Goal: Task Accomplishment & Management: Use online tool/utility

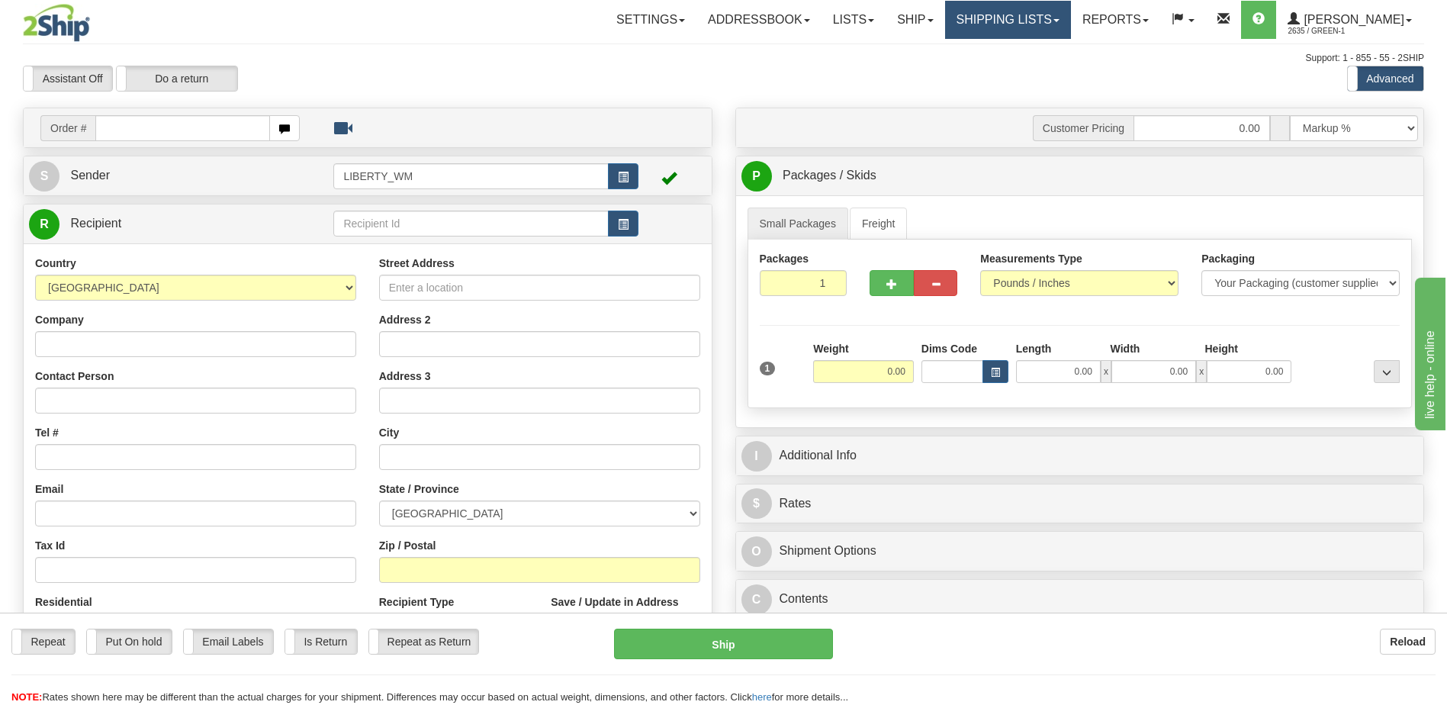
click at [1039, 22] on link "Shipping lists" at bounding box center [1008, 20] width 126 height 38
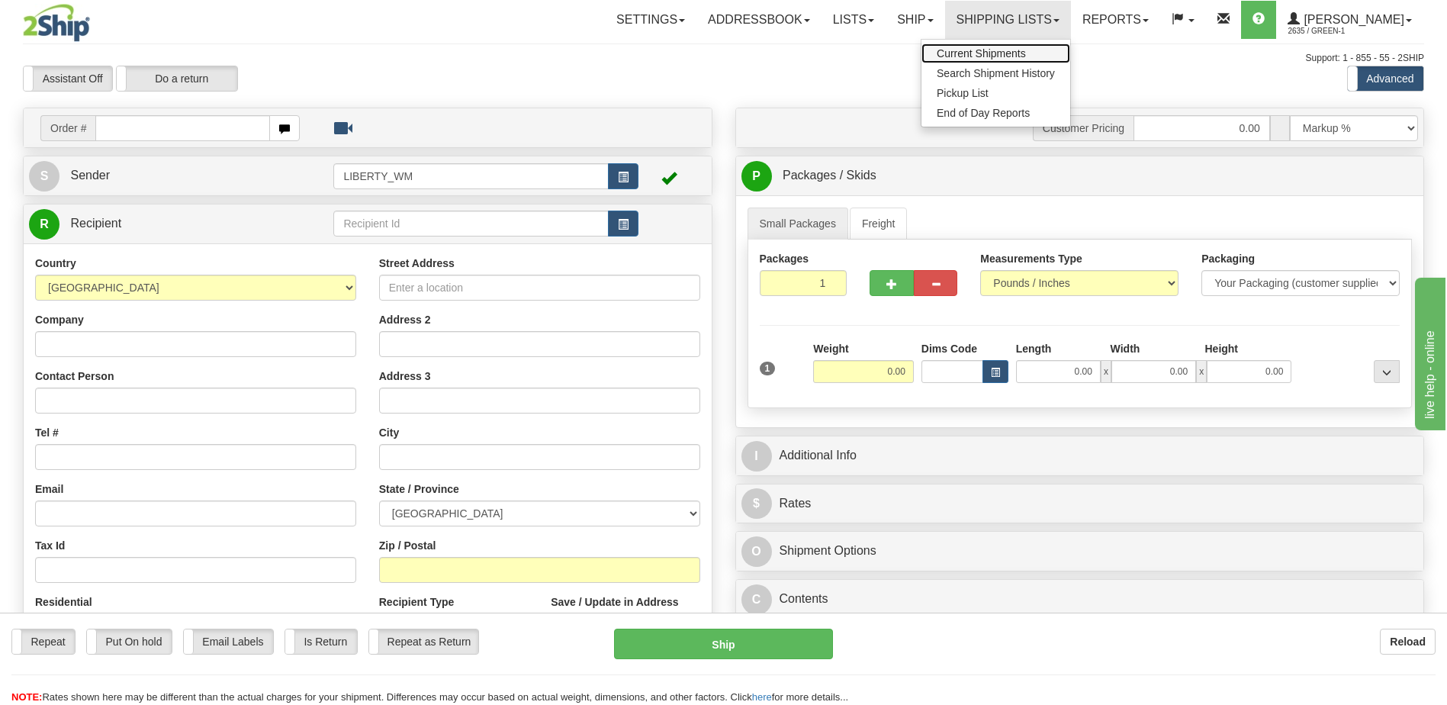
click at [1008, 47] on span "Current Shipments" at bounding box center [981, 53] width 89 height 12
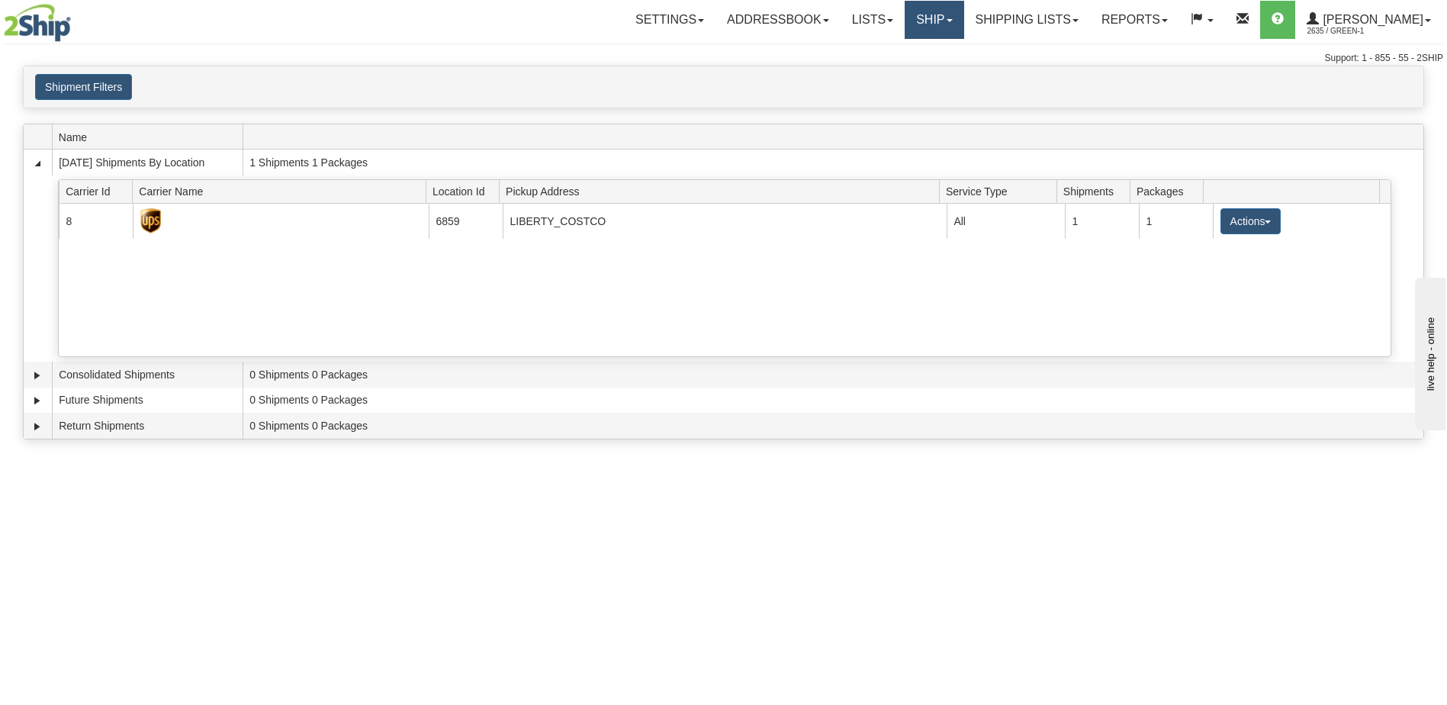
click at [944, 27] on link "Ship" at bounding box center [934, 20] width 59 height 38
click at [882, 20] on link "Lists" at bounding box center [873, 20] width 64 height 38
click at [964, 22] on link "Ship" at bounding box center [934, 20] width 59 height 38
click at [945, 53] on link "Ship Screen" at bounding box center [894, 53] width 138 height 20
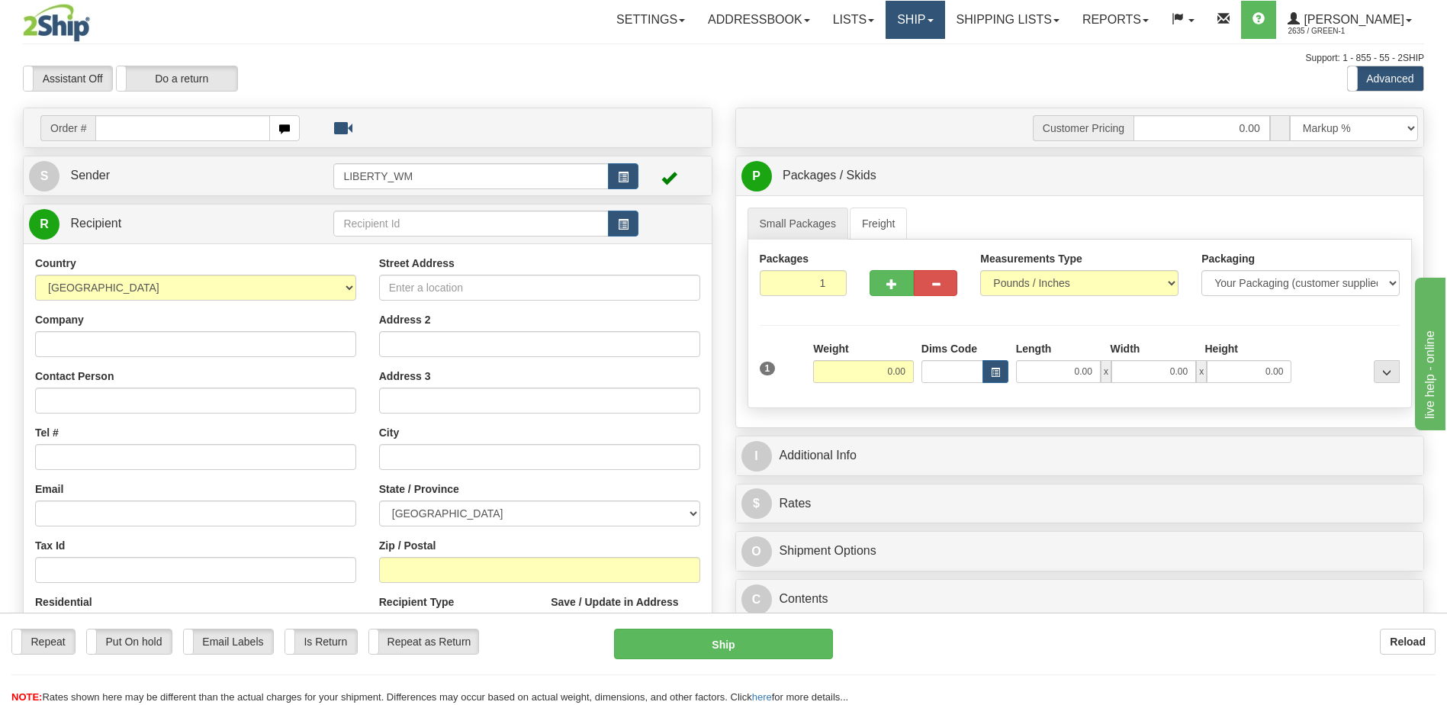
click at [930, 23] on link "Ship" at bounding box center [915, 20] width 59 height 38
click at [922, 73] on span "OnHold / Order Queue" at bounding box center [876, 73] width 108 height 12
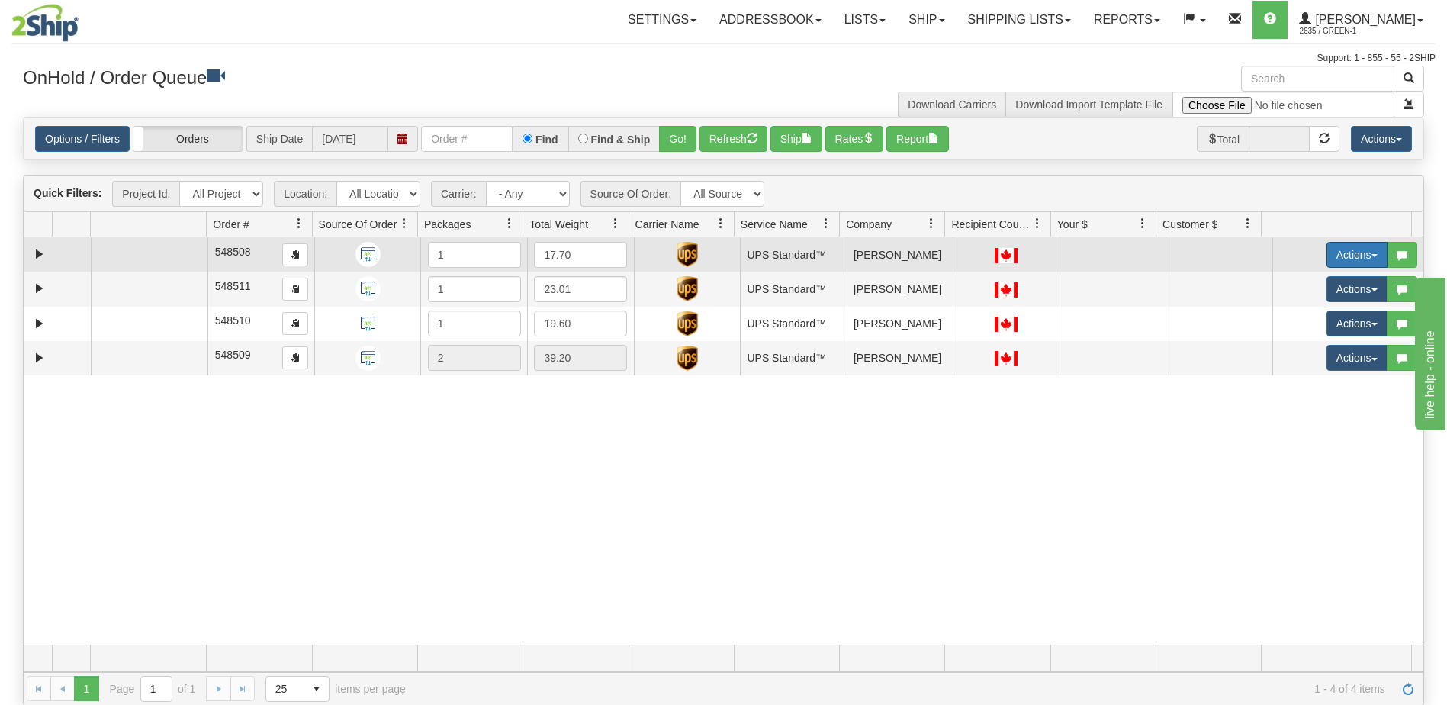
click at [1363, 260] on button "Actions" at bounding box center [1357, 255] width 61 height 26
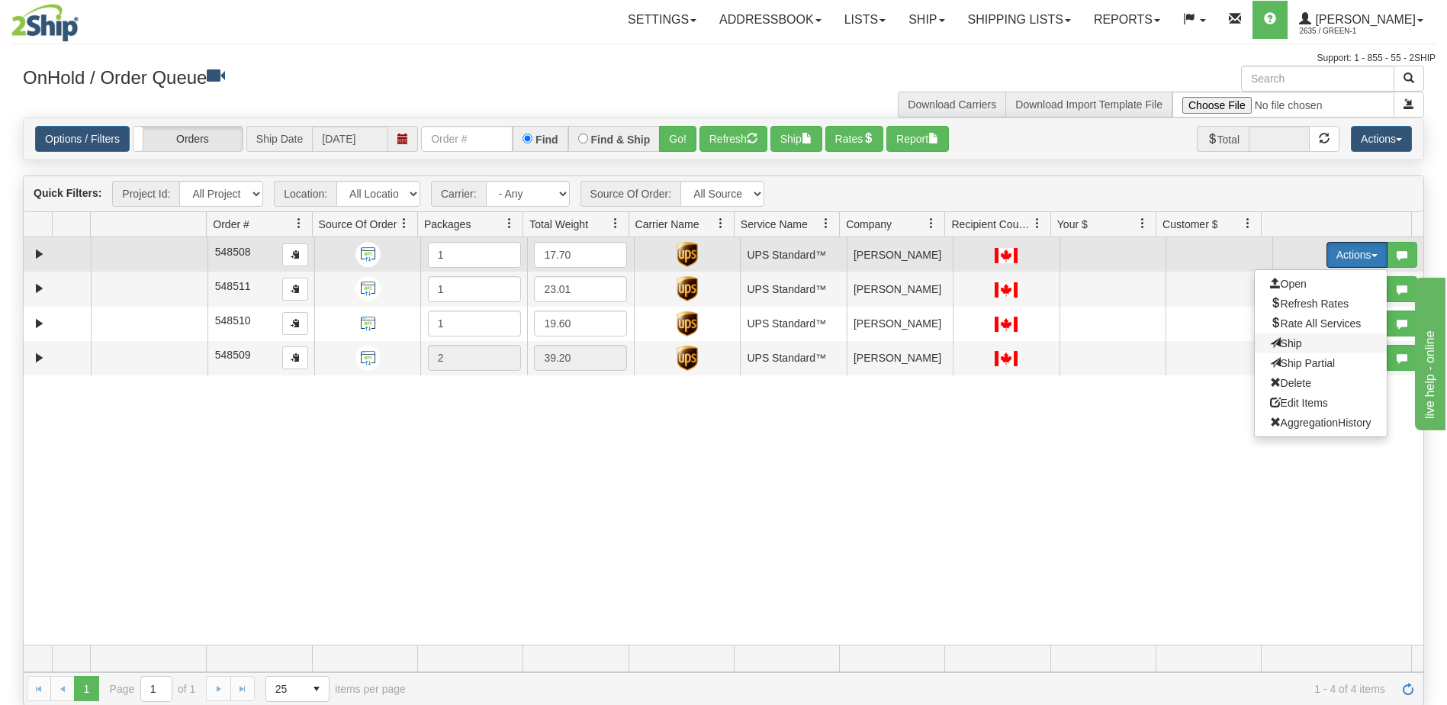
click at [1270, 346] on span "Ship" at bounding box center [1286, 343] width 32 height 12
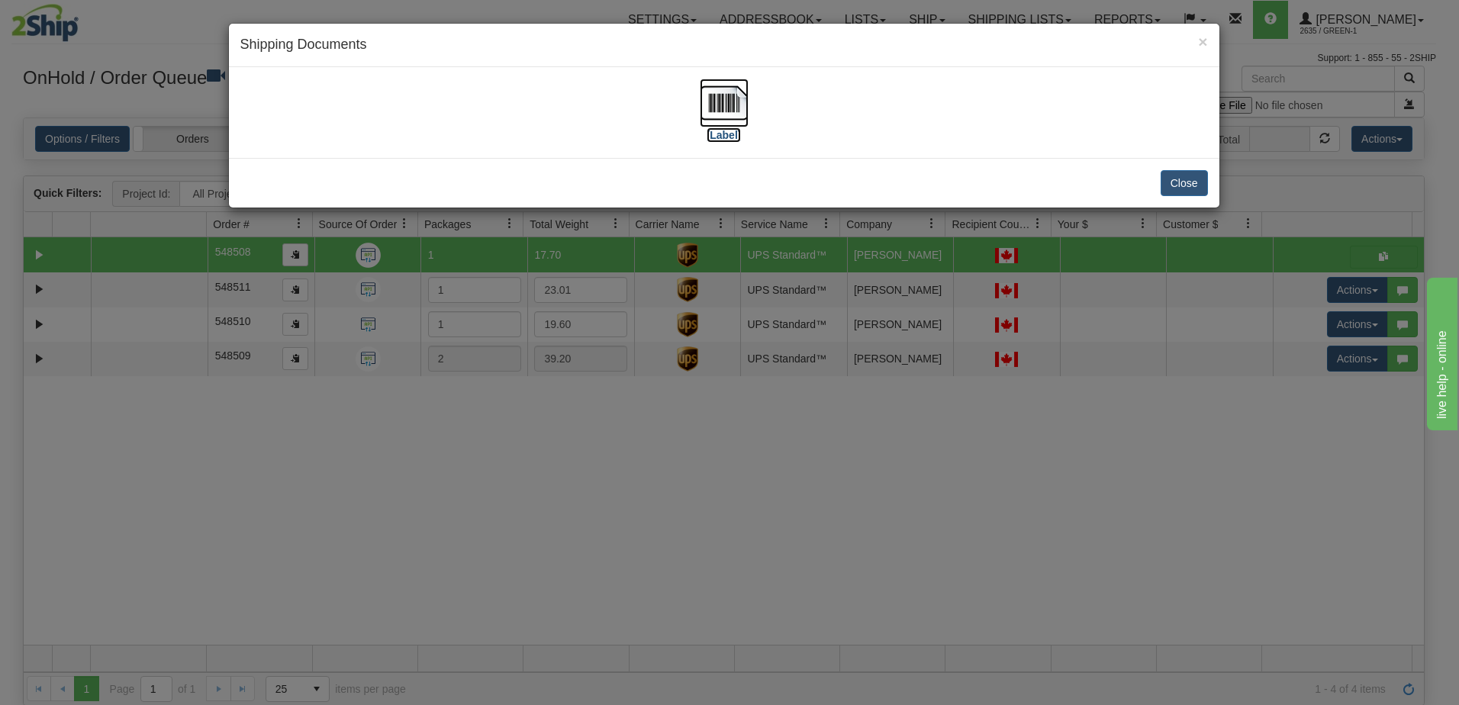
click at [722, 137] on label "[Label]" at bounding box center [723, 134] width 35 height 15
drag, startPoint x: 1165, startPoint y: 191, endPoint x: 1177, endPoint y: 188, distance: 12.6
click at [1165, 191] on button "Close" at bounding box center [1183, 183] width 47 height 26
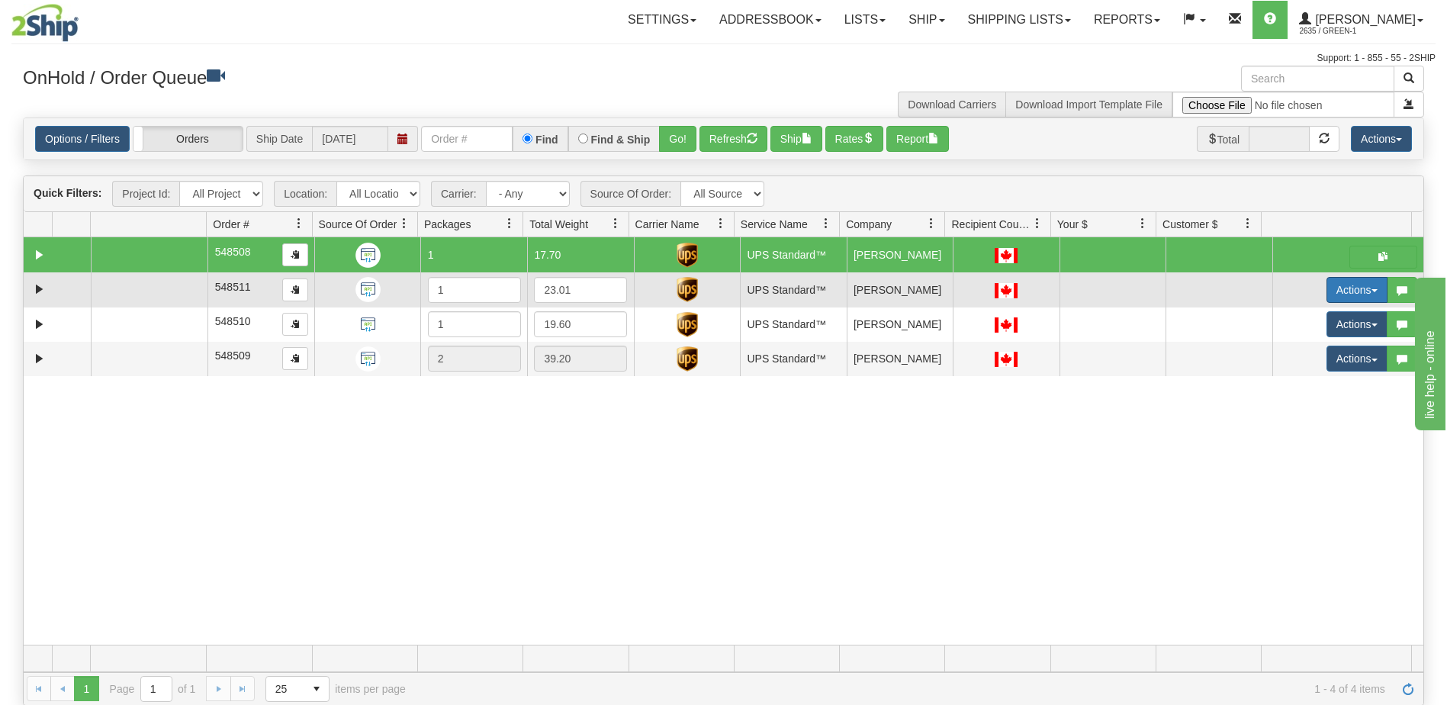
click at [1349, 292] on button "Actions" at bounding box center [1357, 290] width 61 height 26
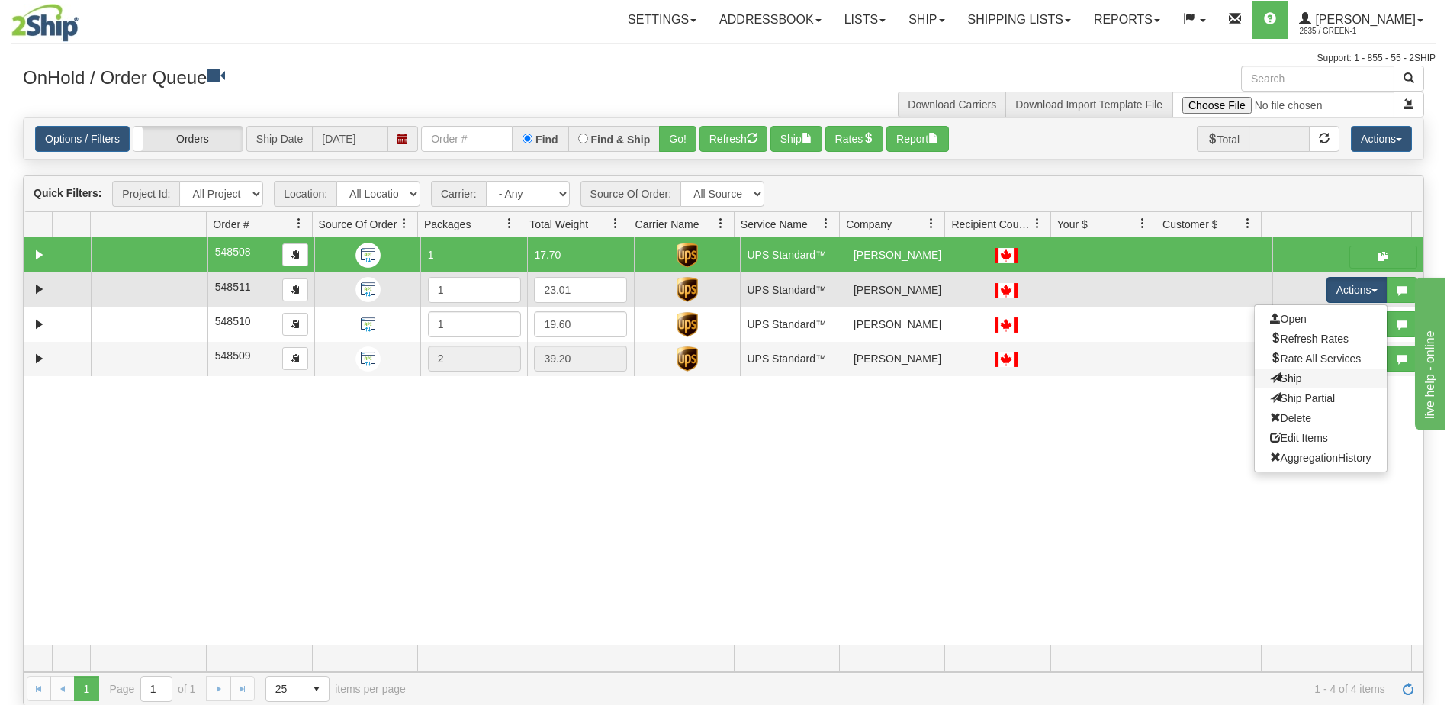
click at [1300, 384] on link "Ship" at bounding box center [1321, 378] width 132 height 20
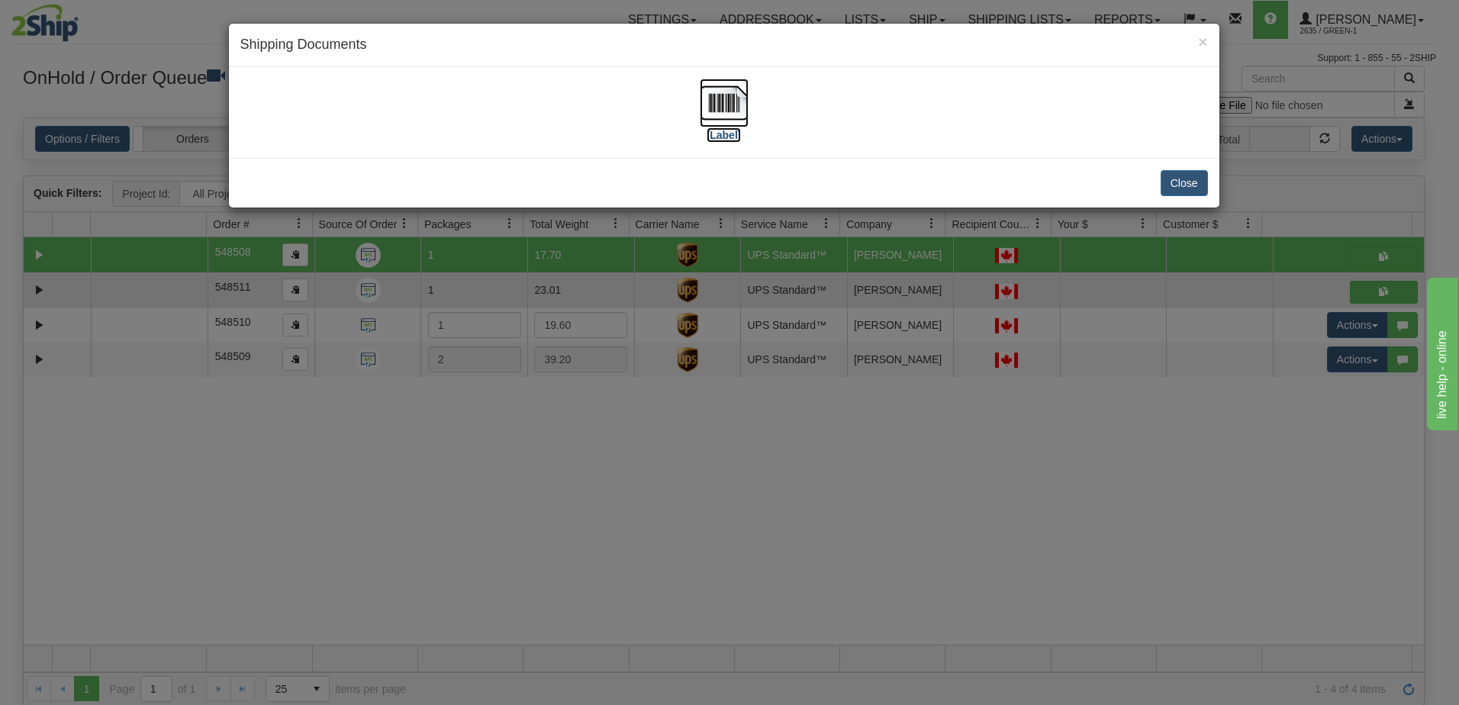
click at [728, 136] on label "[Label]" at bounding box center [723, 134] width 35 height 15
click at [1182, 184] on button "Close" at bounding box center [1183, 183] width 47 height 26
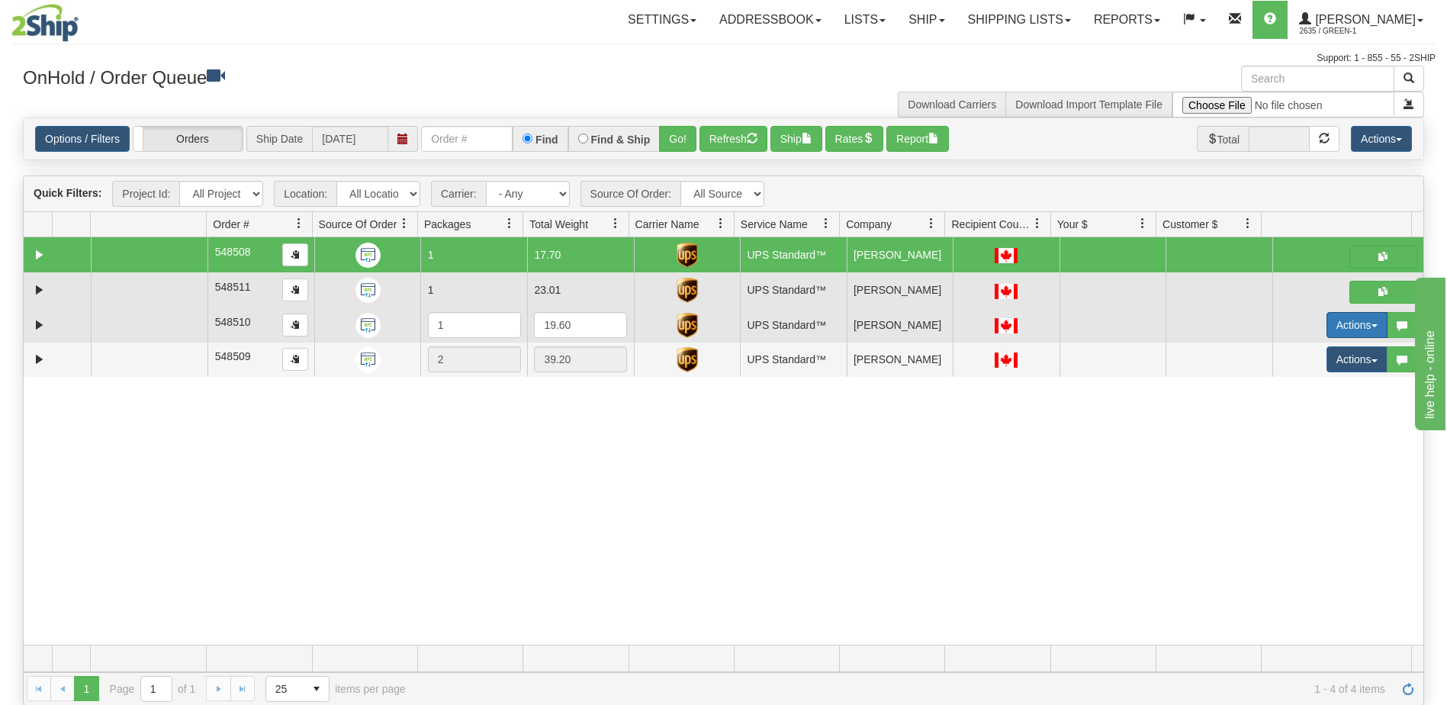
click at [1350, 328] on button "Actions" at bounding box center [1357, 325] width 61 height 26
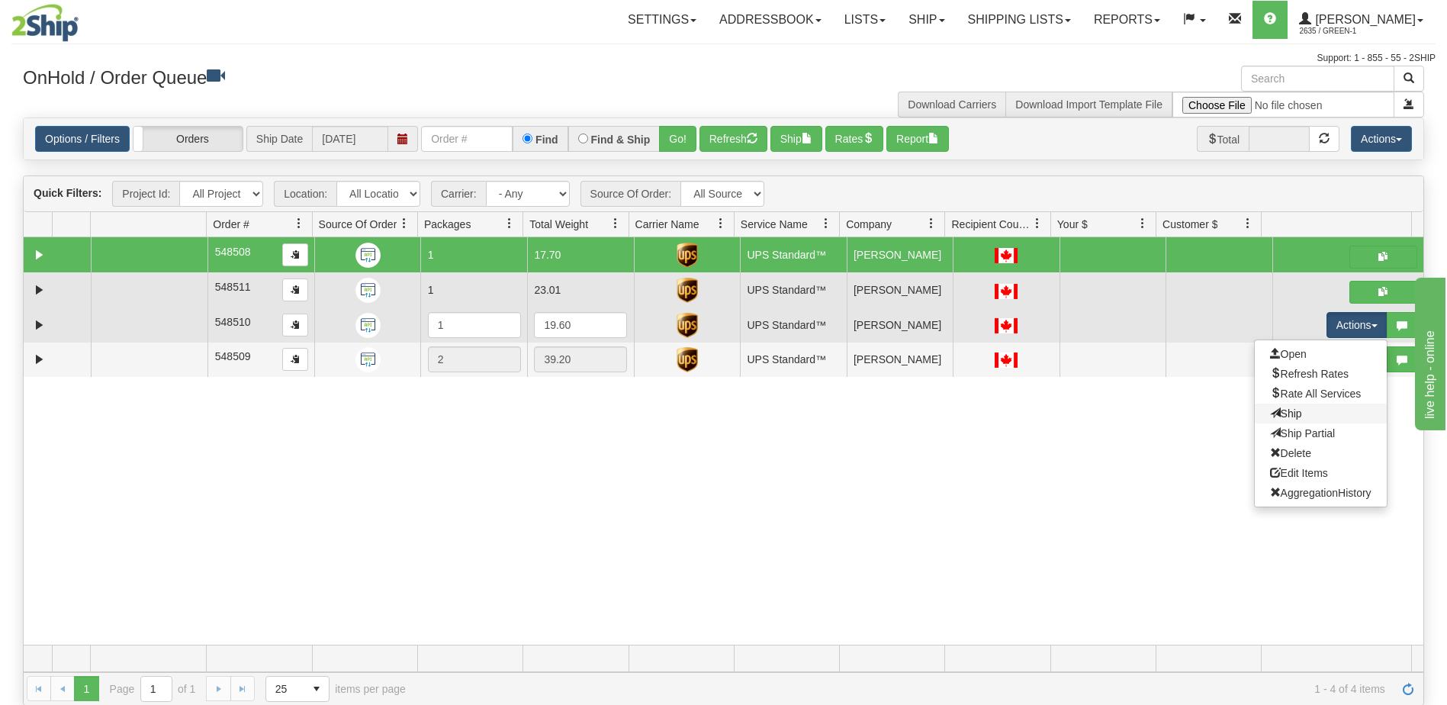
click at [1298, 420] on link "Ship" at bounding box center [1321, 414] width 132 height 20
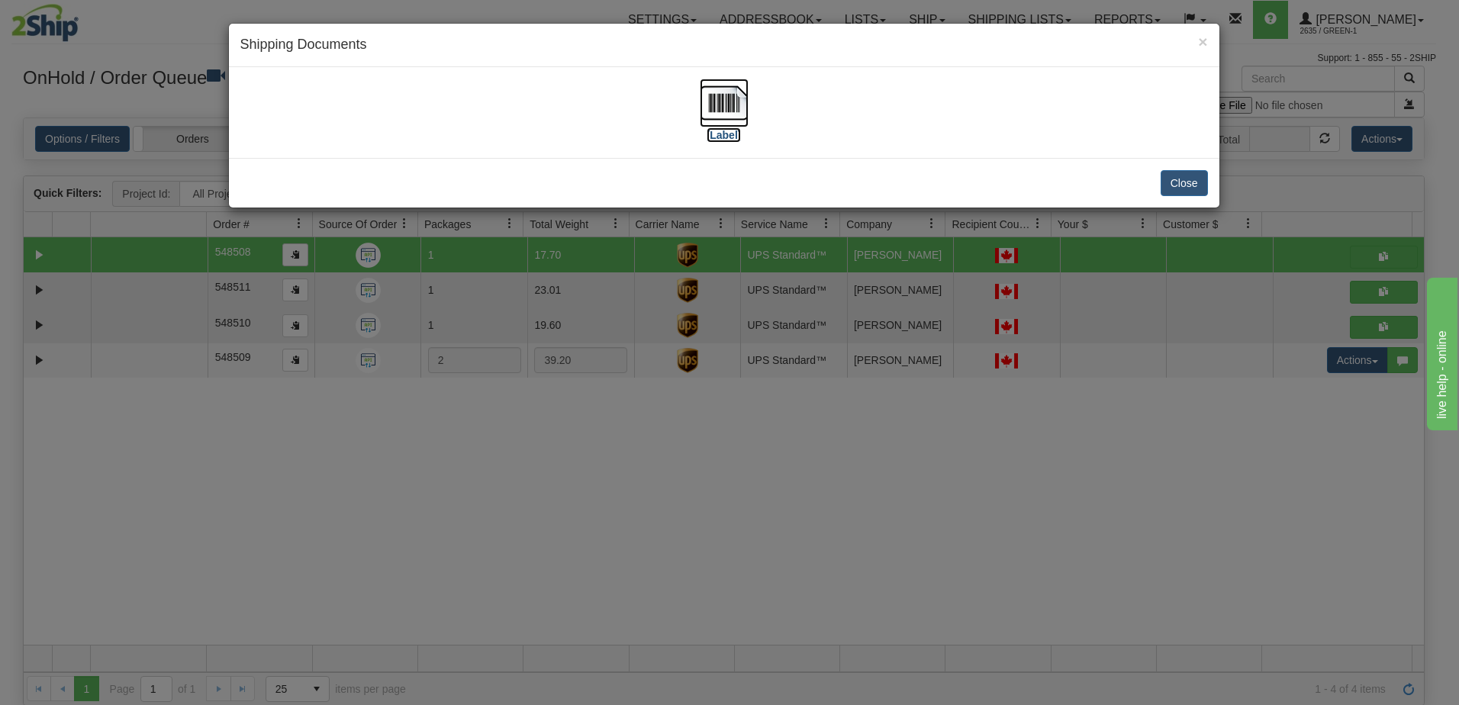
click at [725, 135] on label "[Label]" at bounding box center [723, 134] width 35 height 15
drag, startPoint x: 1098, startPoint y: 427, endPoint x: 1134, endPoint y: 417, distance: 38.1
click at [1098, 427] on div "× Shipping Documents [Label] Close" at bounding box center [729, 352] width 1459 height 705
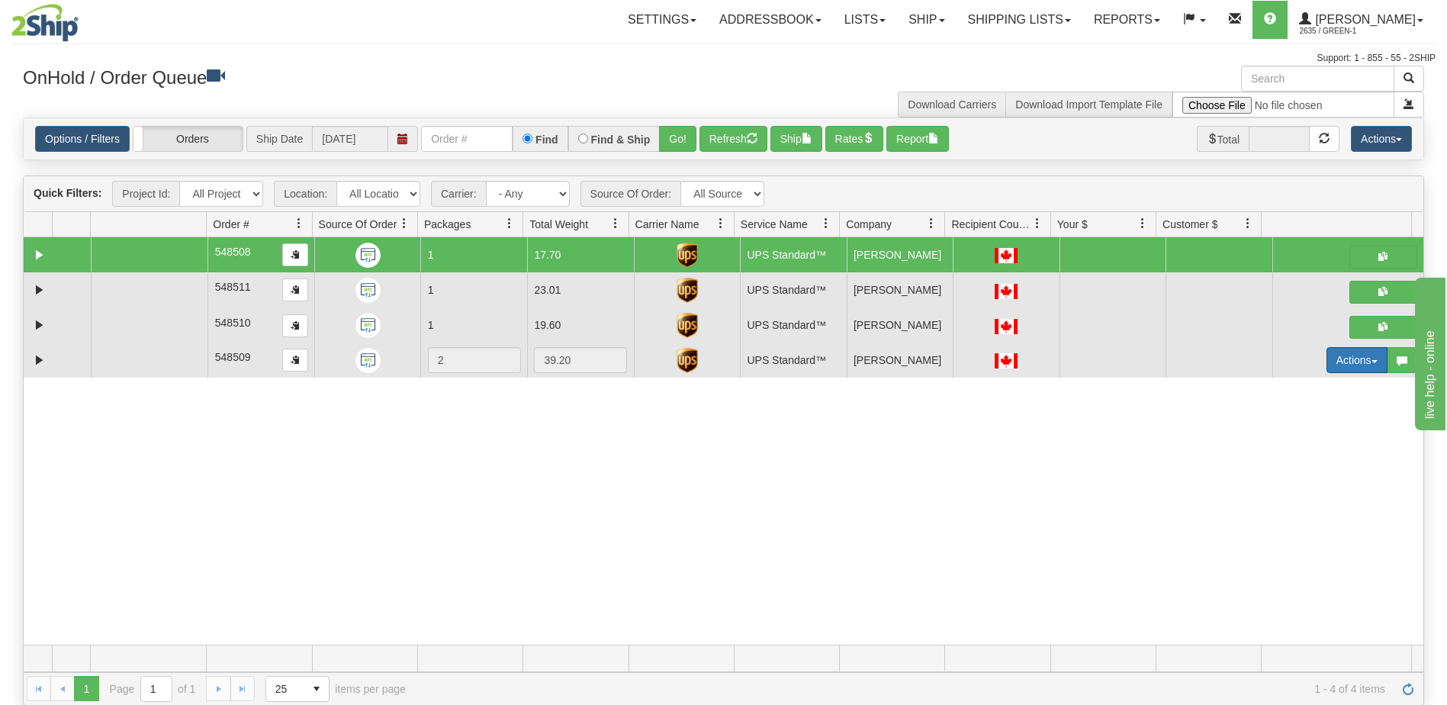
click at [1338, 360] on button "Actions" at bounding box center [1357, 360] width 61 height 26
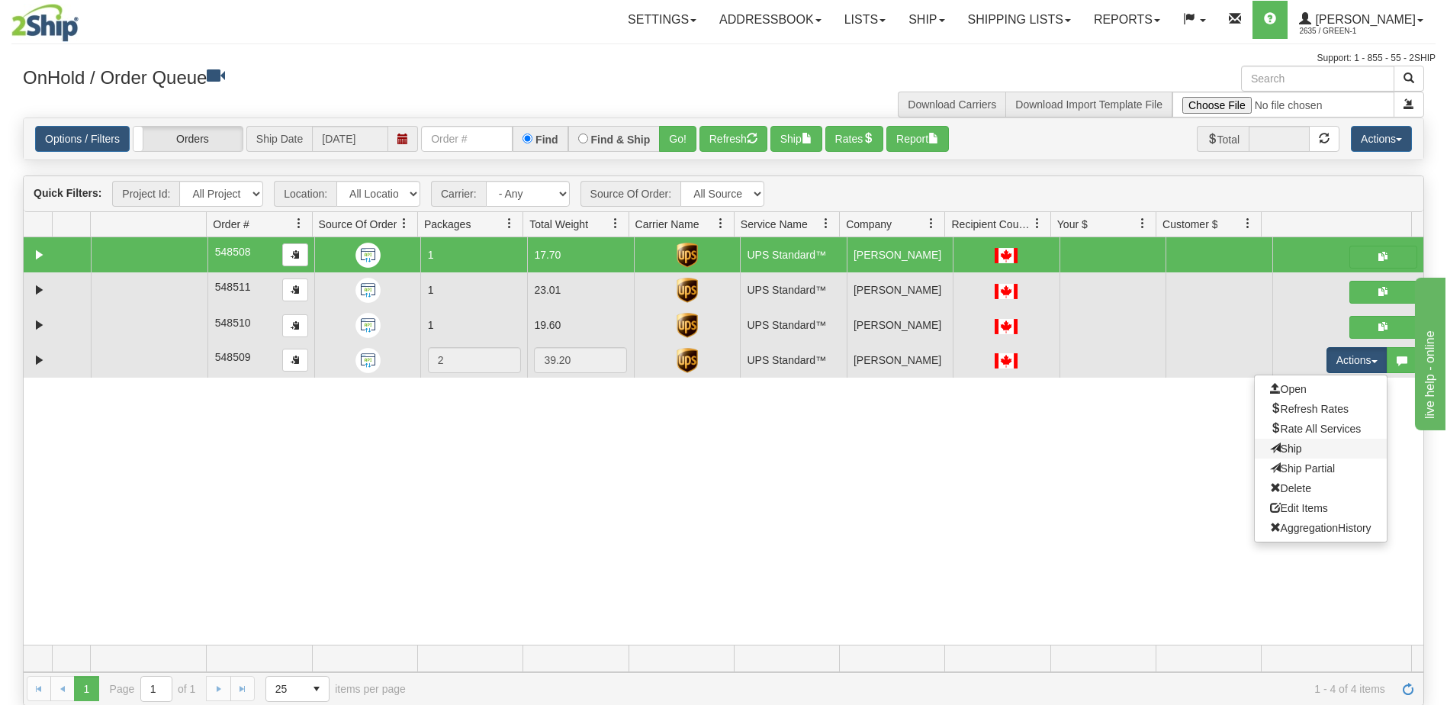
click at [1298, 455] on link "Ship" at bounding box center [1321, 449] width 132 height 20
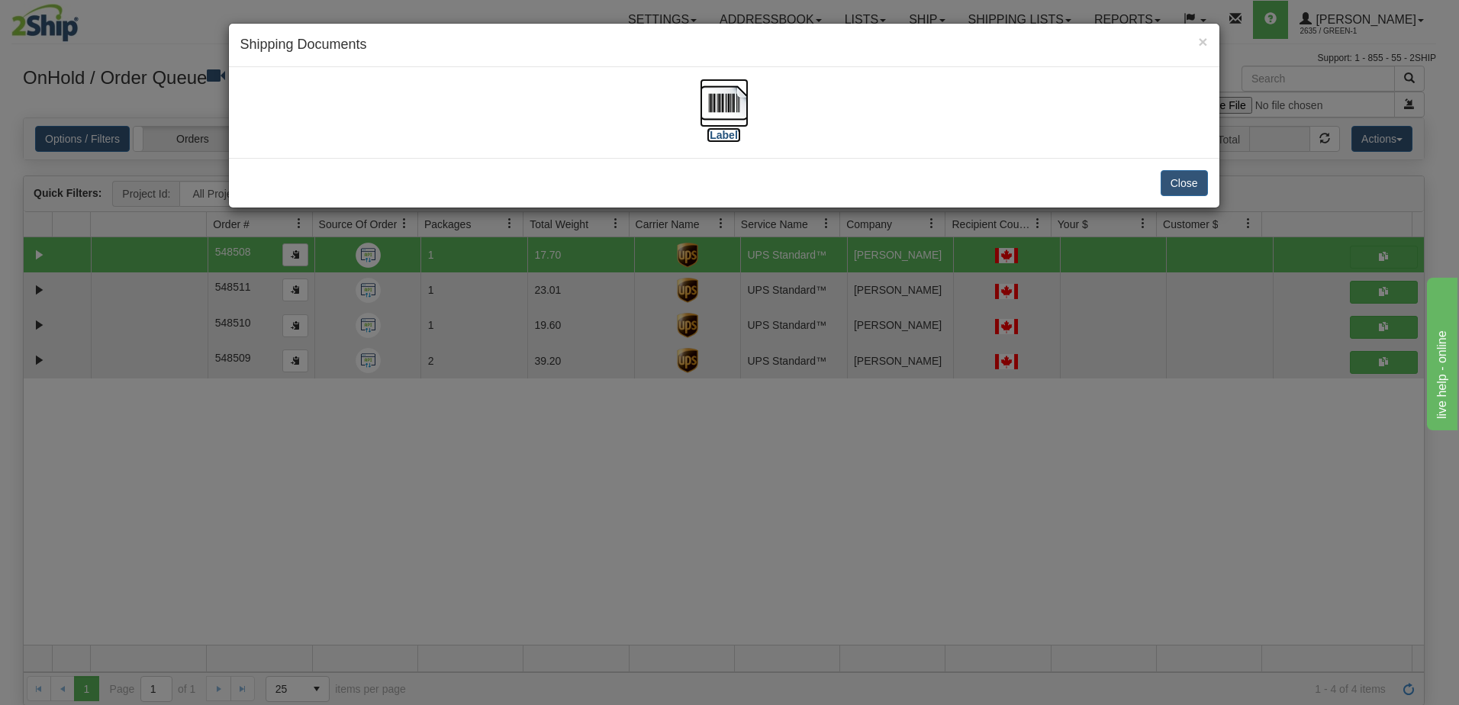
click at [721, 137] on label "[Label]" at bounding box center [723, 134] width 35 height 15
click at [1192, 189] on button "Close" at bounding box center [1183, 183] width 47 height 26
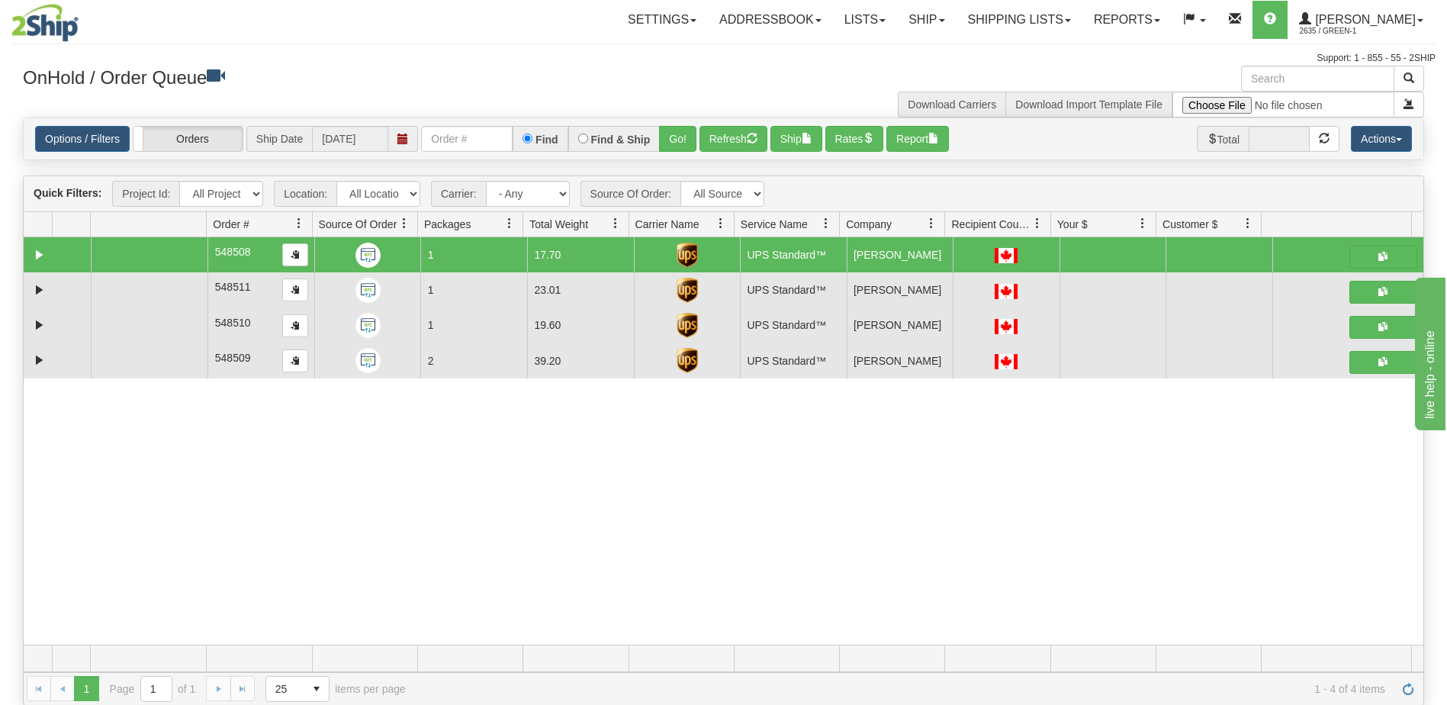
click at [856, 461] on div "31680957 LIBERTY_COSTCO 91268913 0 548508 1 17.70 UPS Standard™ Shipping Dept J…" at bounding box center [724, 440] width 1400 height 407
click at [484, 144] on input "text" at bounding box center [467, 139] width 92 height 26
type input "548464"
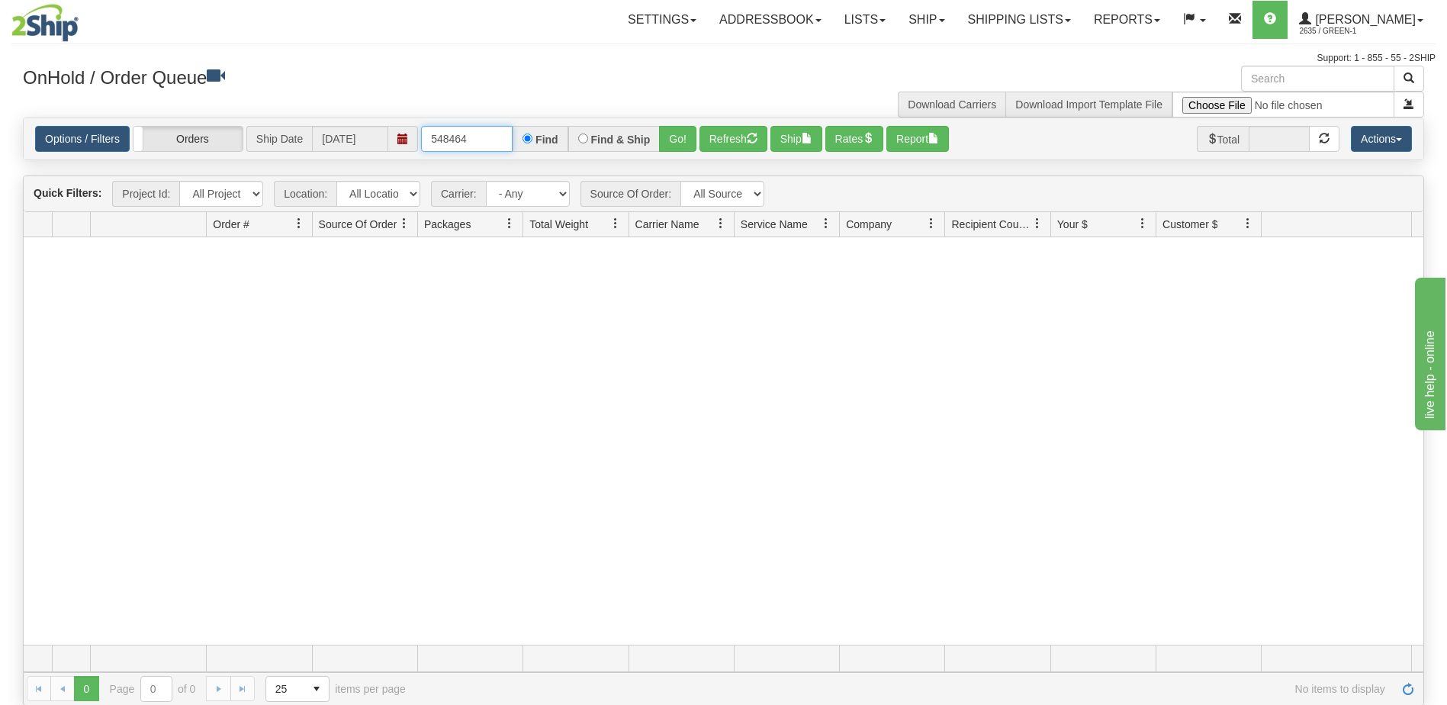
click at [484, 144] on input "548464" at bounding box center [467, 139] width 92 height 26
drag, startPoint x: 494, startPoint y: 144, endPoint x: 392, endPoint y: 138, distance: 101.6
click at [392, 138] on div "Options / Filters Group Shipments Orders Ship Date 09/29/2025 548464 Find Find …" at bounding box center [723, 139] width 1377 height 26
click at [956, 17] on link "Ship" at bounding box center [926, 20] width 59 height 38
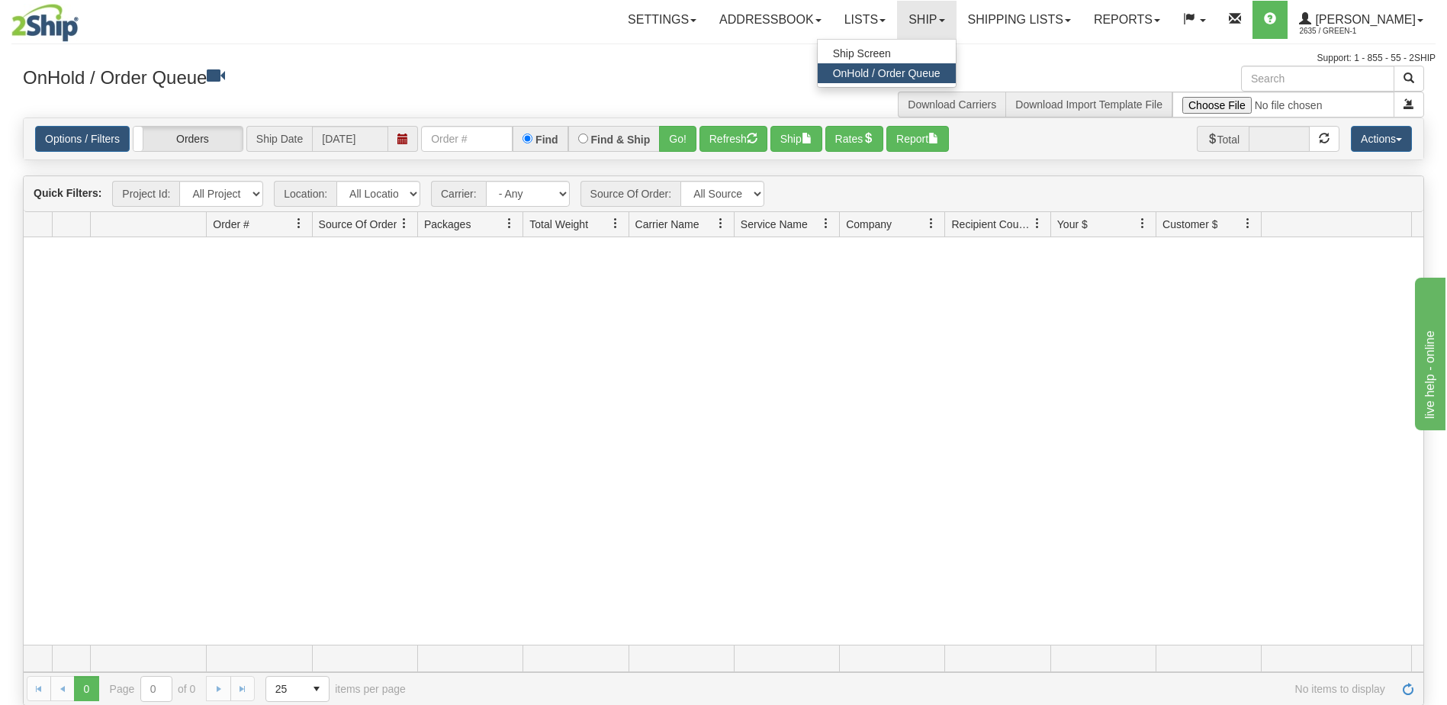
click at [884, 67] on span "OnHold / Order Queue" at bounding box center [887, 73] width 108 height 12
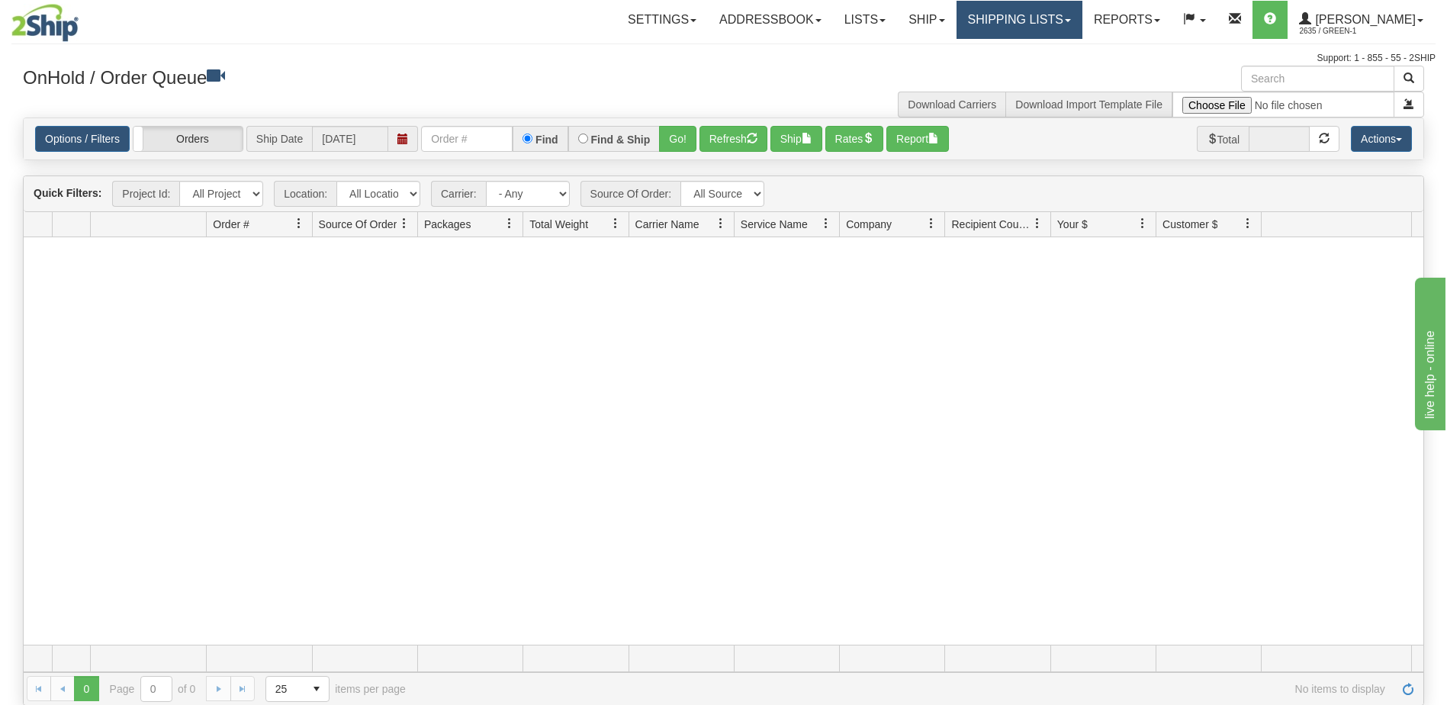
click at [1057, 24] on link "Shipping lists" at bounding box center [1020, 20] width 126 height 38
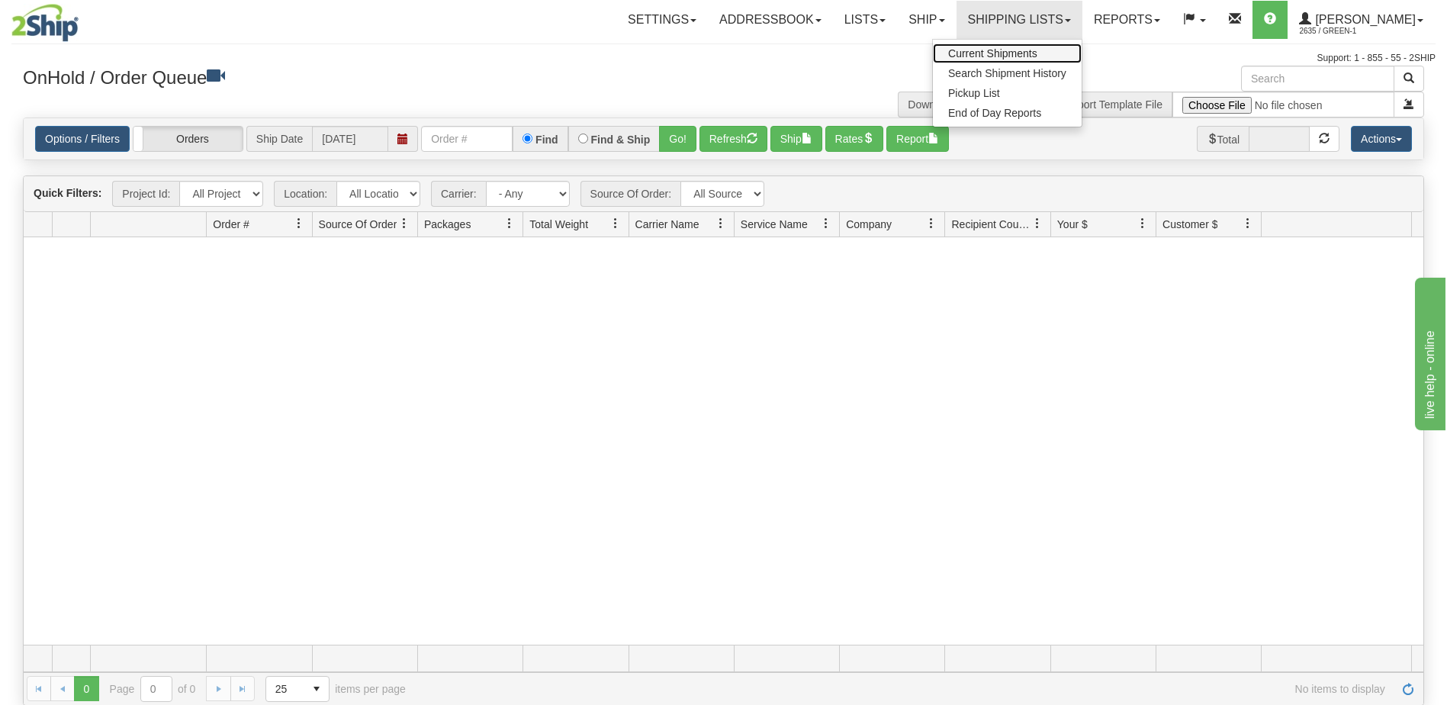
click at [1023, 53] on span "Current Shipments" at bounding box center [992, 53] width 89 height 12
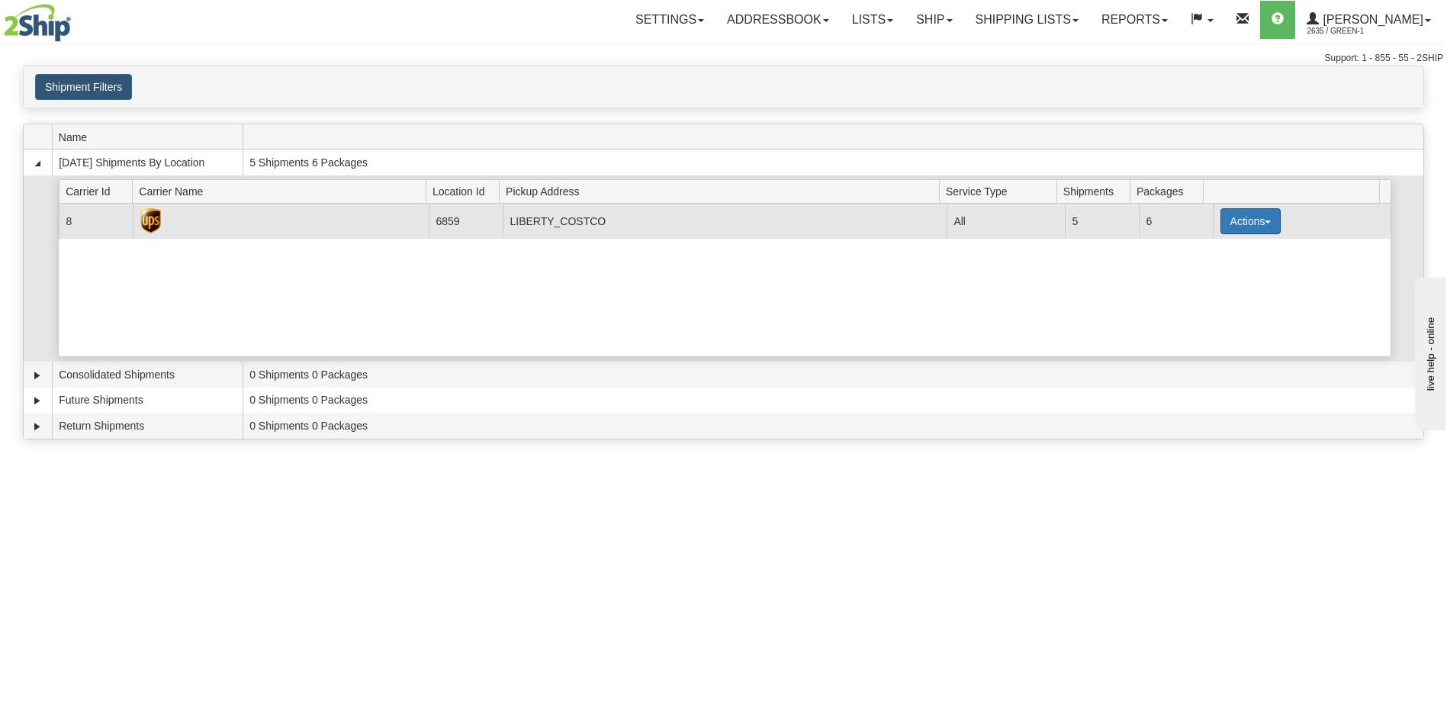
click at [1264, 224] on button "Actions" at bounding box center [1251, 221] width 61 height 26
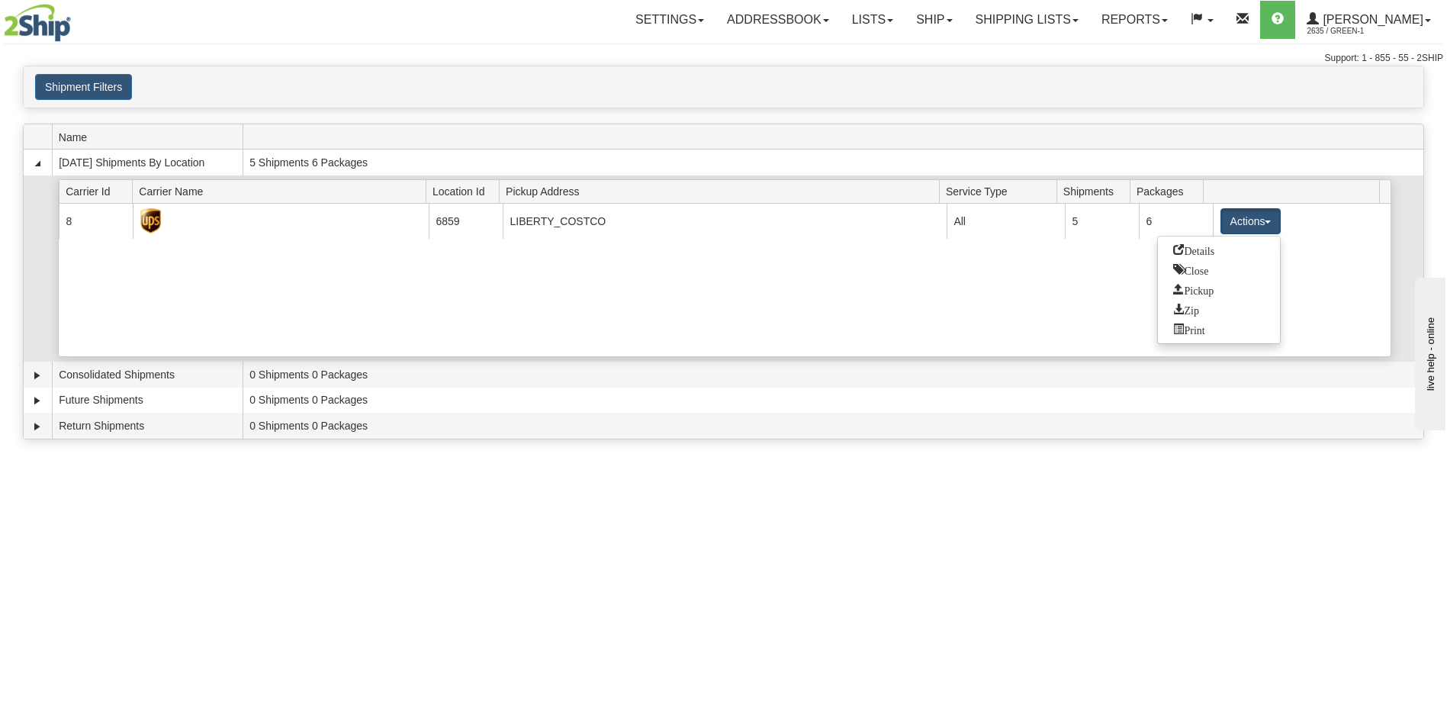
click at [931, 311] on div "Current 8 6859 LIBERTY_COSTCO 21854 All 5 6 Actions Details Close Pickup Zip Pr…" at bounding box center [725, 280] width 1332 height 153
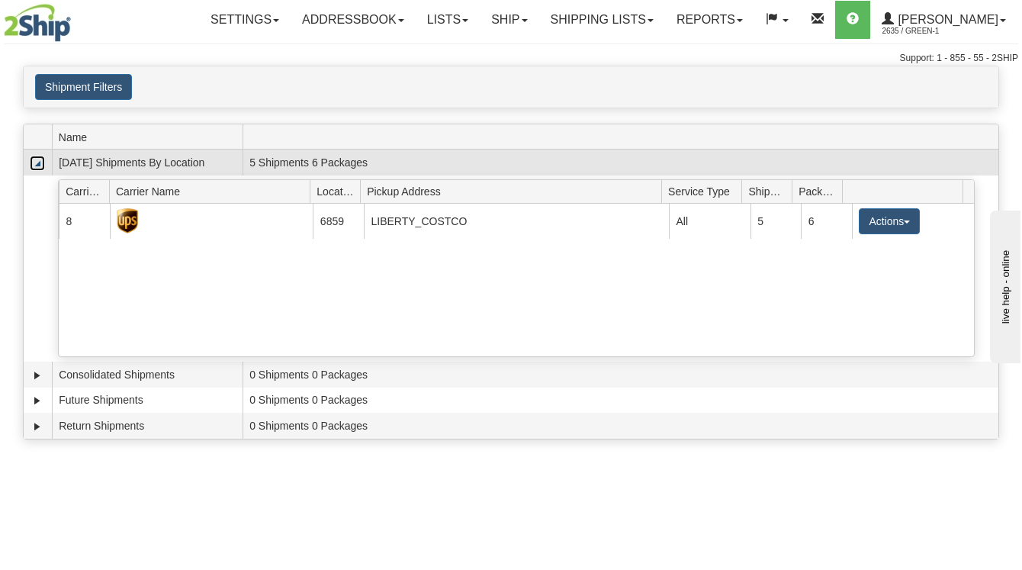
click at [37, 164] on link "Collapse" at bounding box center [37, 163] width 15 height 15
